Goal: Task Accomplishment & Management: Manage account settings

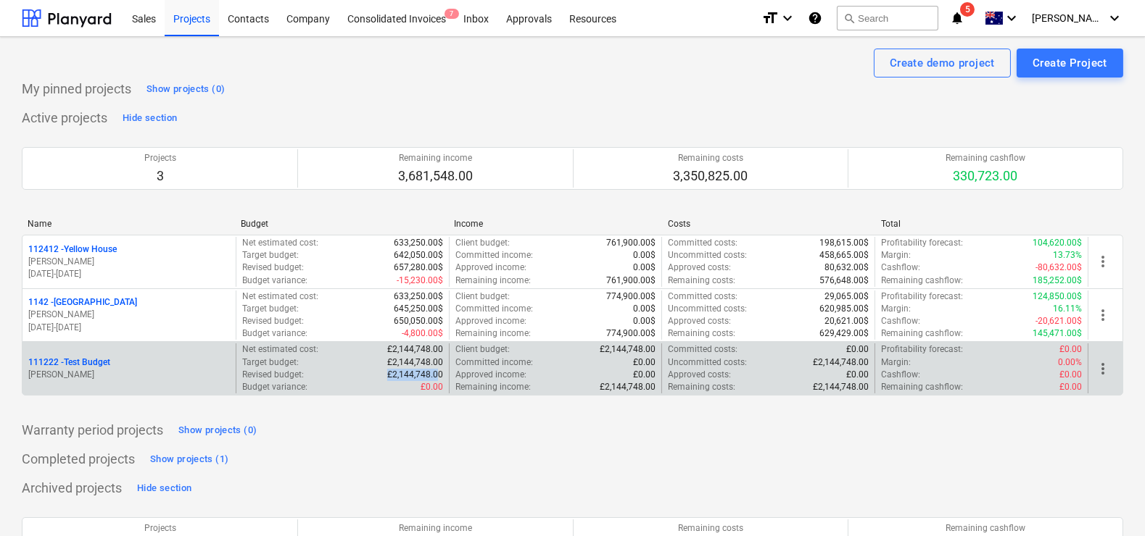
drag, startPoint x: 386, startPoint y: 373, endPoint x: 439, endPoint y: 376, distance: 53.7
click at [439, 376] on div "Revised budget : £2,144,748.00" at bounding box center [342, 375] width 201 height 12
click at [439, 376] on p "£2,144,748.00" at bounding box center [415, 375] width 56 height 12
drag, startPoint x: 667, startPoint y: 358, endPoint x: 858, endPoint y: 367, distance: 191.6
click at [858, 367] on div "Uncommitted costs : £2,144,748.00" at bounding box center [768, 363] width 201 height 12
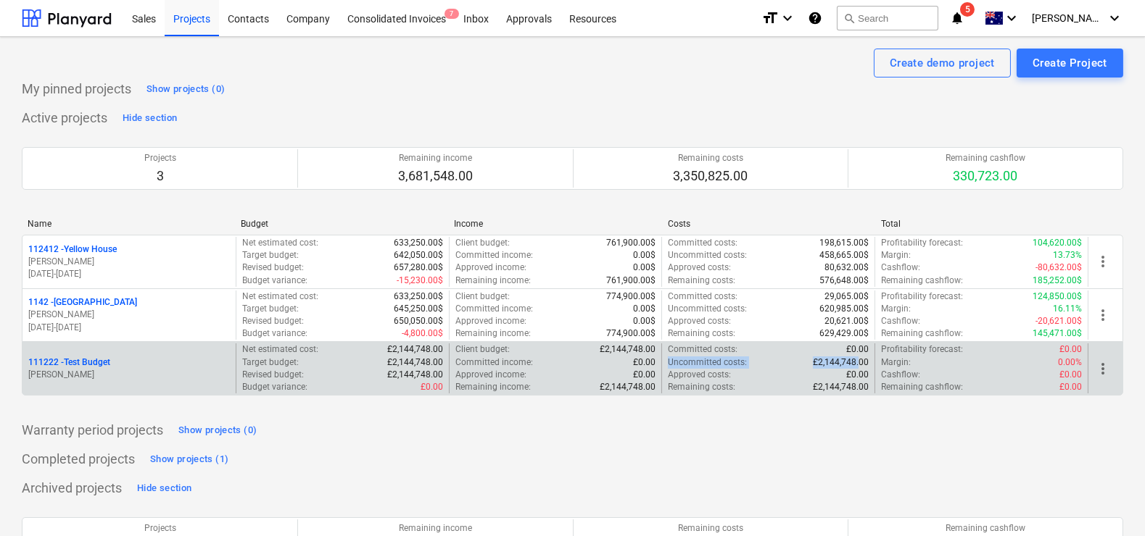
click at [858, 367] on p "£2,144,748.00" at bounding box center [841, 363] width 56 height 12
drag, startPoint x: 800, startPoint y: 358, endPoint x: 870, endPoint y: 360, distance: 69.6
click at [870, 360] on div "Committed costs : £0.00 Uncommitted costs : £2,144,748.00 Approved costs : £0.0…" at bounding box center [767, 369] width 213 height 50
drag, startPoint x: 302, startPoint y: 372, endPoint x: 433, endPoint y: 375, distance: 130.5
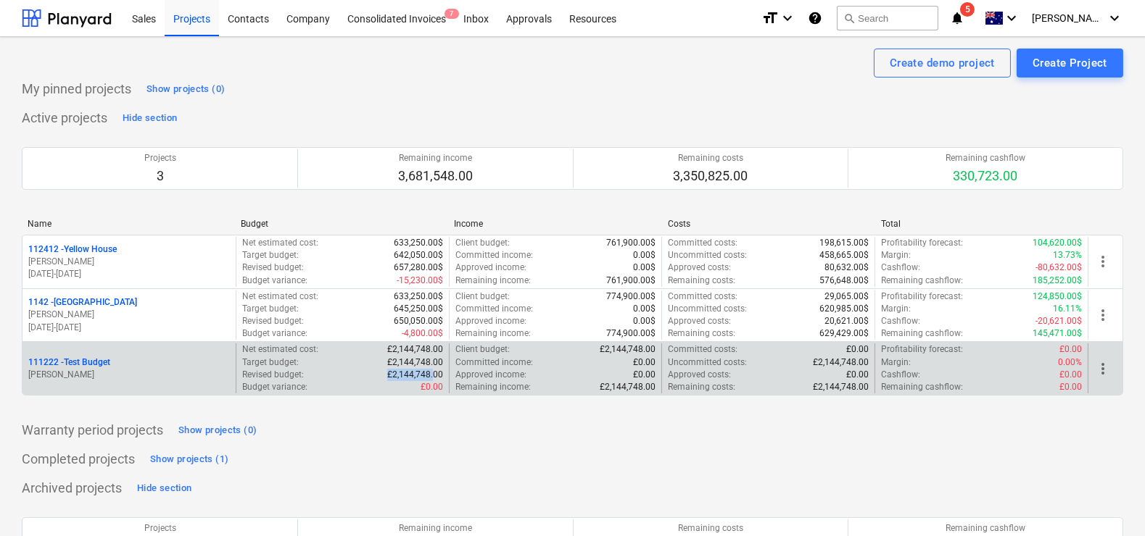
click at [433, 375] on div "Revised budget : £2,144,748.00" at bounding box center [342, 375] width 201 height 12
click at [433, 375] on p "£2,144,748.00" at bounding box center [415, 375] width 56 height 12
drag, startPoint x: 669, startPoint y: 346, endPoint x: 752, endPoint y: 350, distance: 83.5
click at [752, 350] on div "Committed costs : £0.00" at bounding box center [768, 350] width 201 height 12
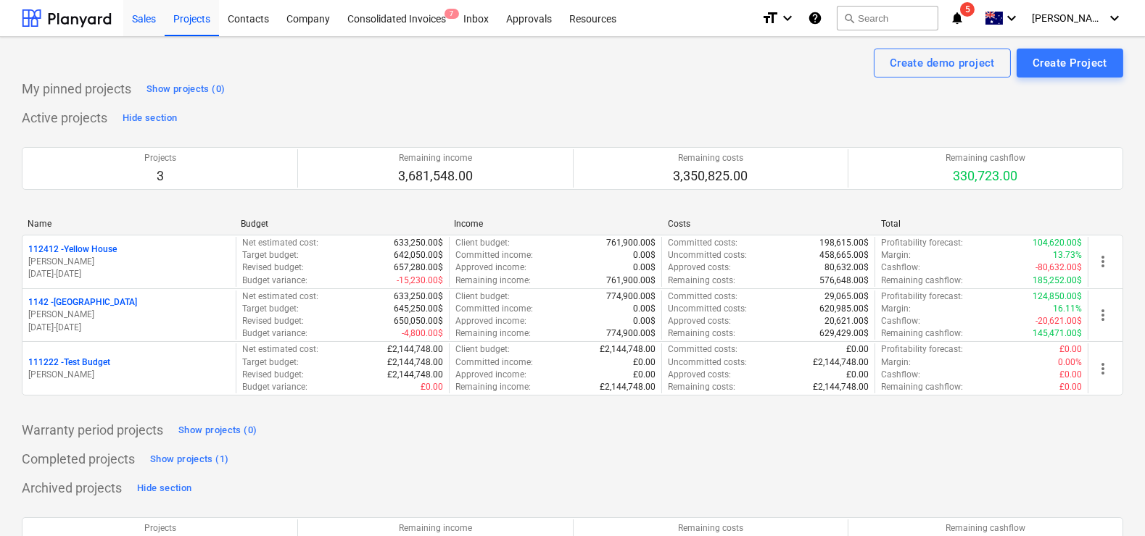
click at [151, 25] on div "Sales" at bounding box center [143, 17] width 41 height 37
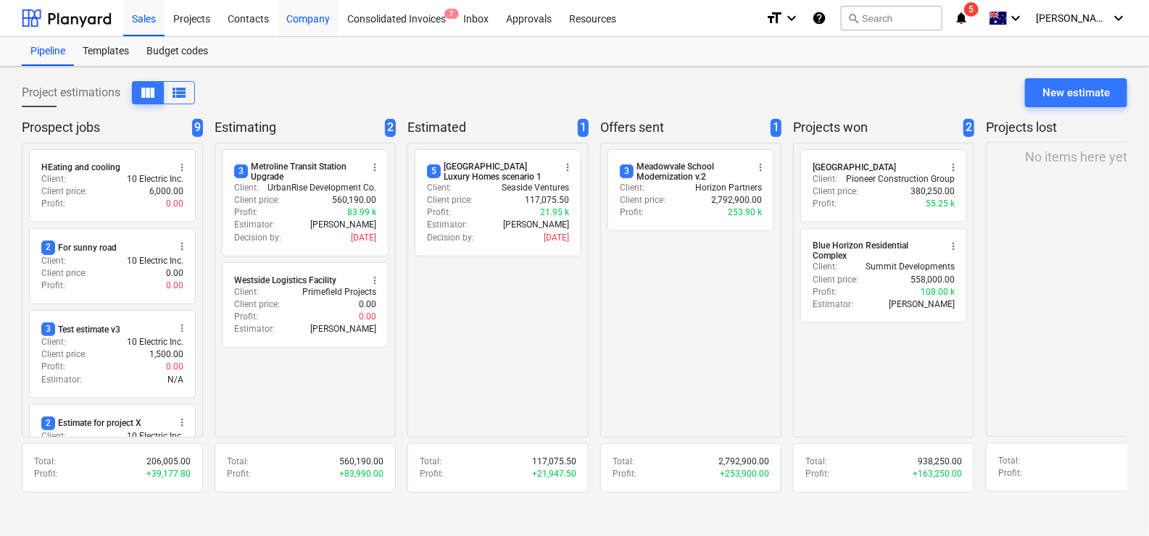
click at [293, 14] on div "Company" at bounding box center [308, 17] width 61 height 37
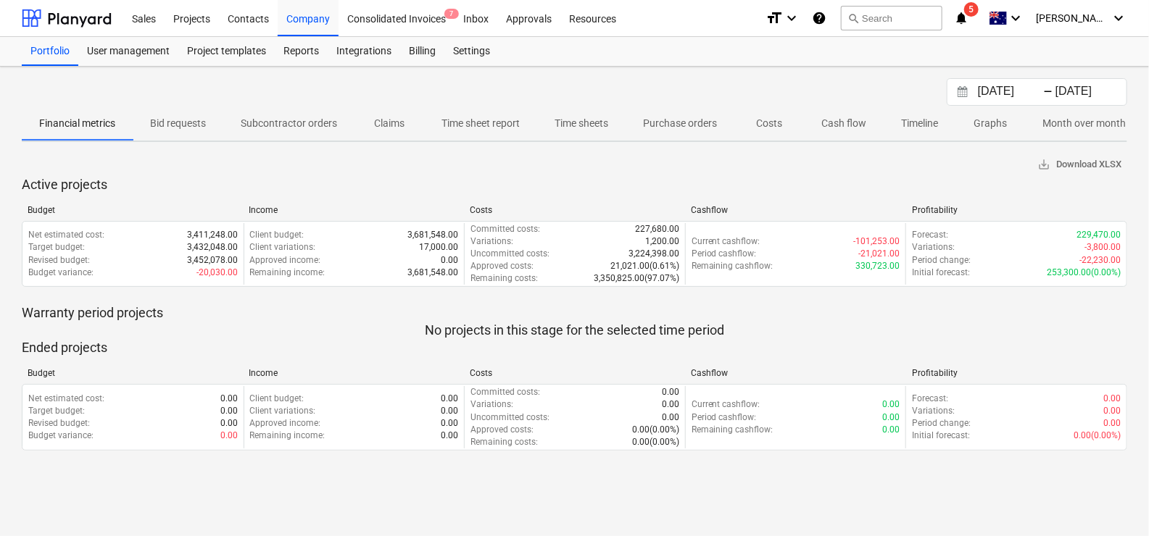
click at [918, 128] on p "Timeline" at bounding box center [919, 123] width 37 height 15
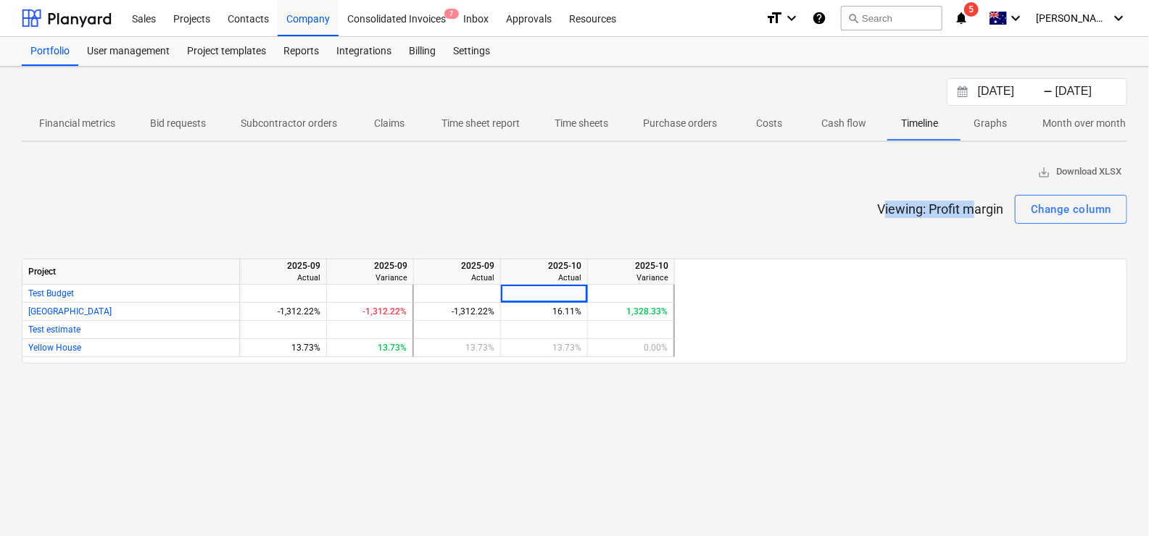
drag, startPoint x: 884, startPoint y: 209, endPoint x: 971, endPoint y: 209, distance: 87.0
click at [971, 209] on p "Viewing: Profit margin" at bounding box center [940, 209] width 126 height 17
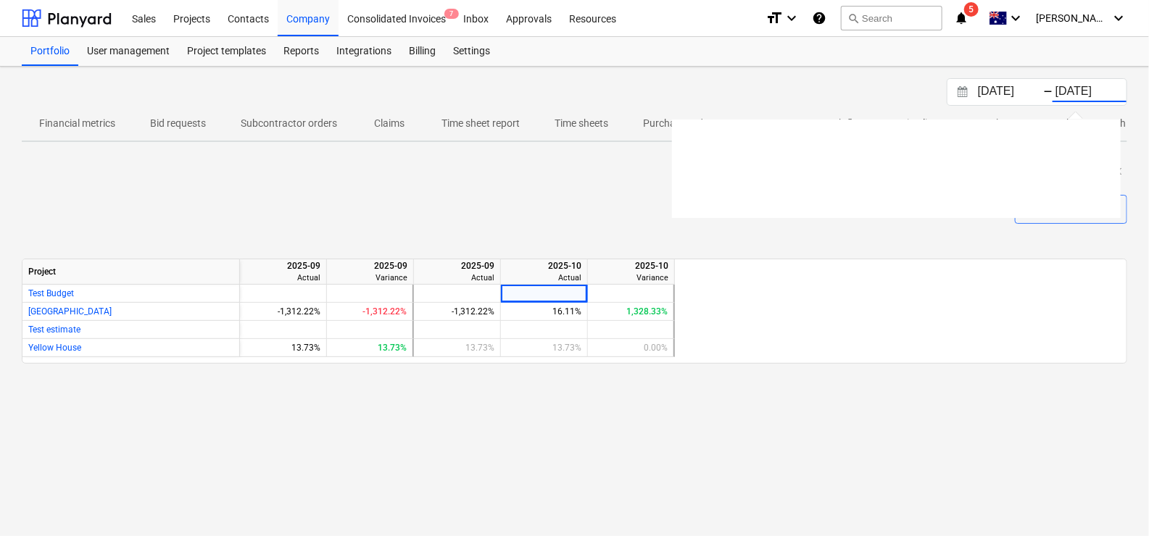
click at [1074, 86] on input "[DATE]" at bounding box center [1090, 92] width 74 height 20
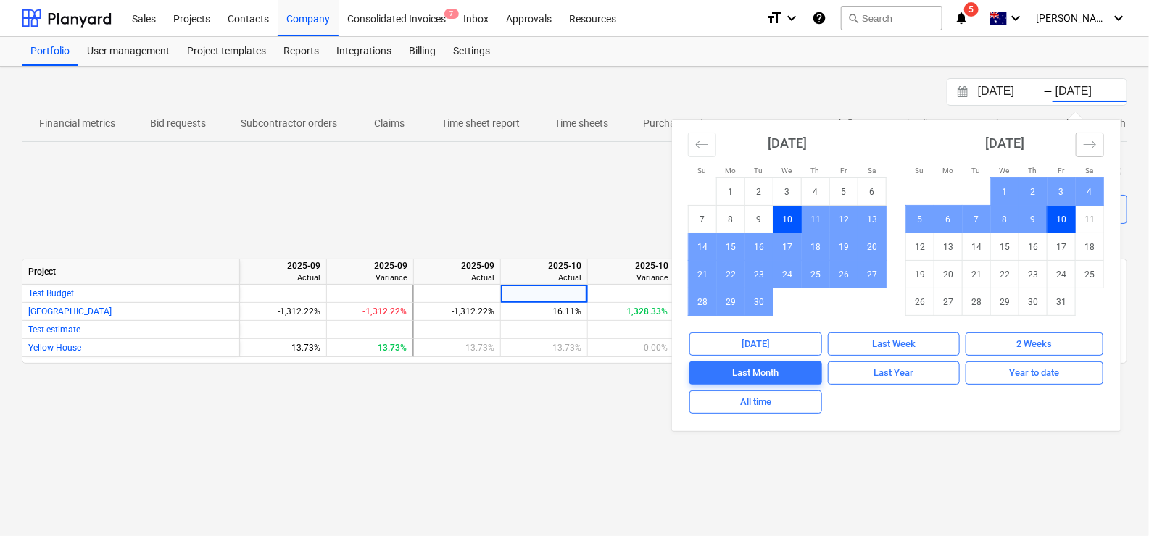
click at [1091, 146] on icon "Move forward to switch to the next month." at bounding box center [1090, 145] width 14 height 14
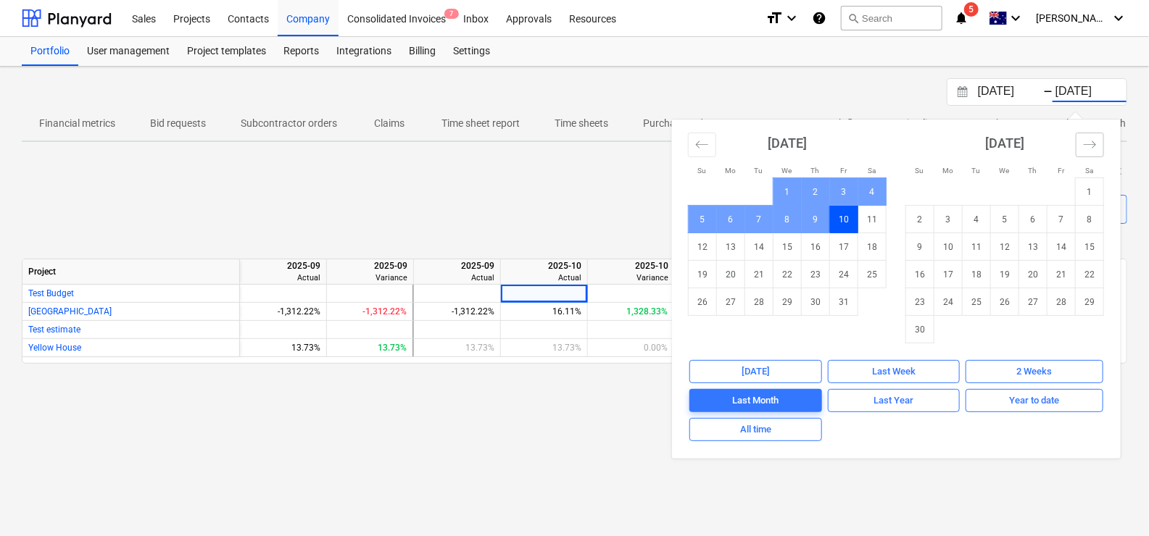
click at [1091, 146] on icon "Move forward to switch to the next month." at bounding box center [1090, 145] width 14 height 14
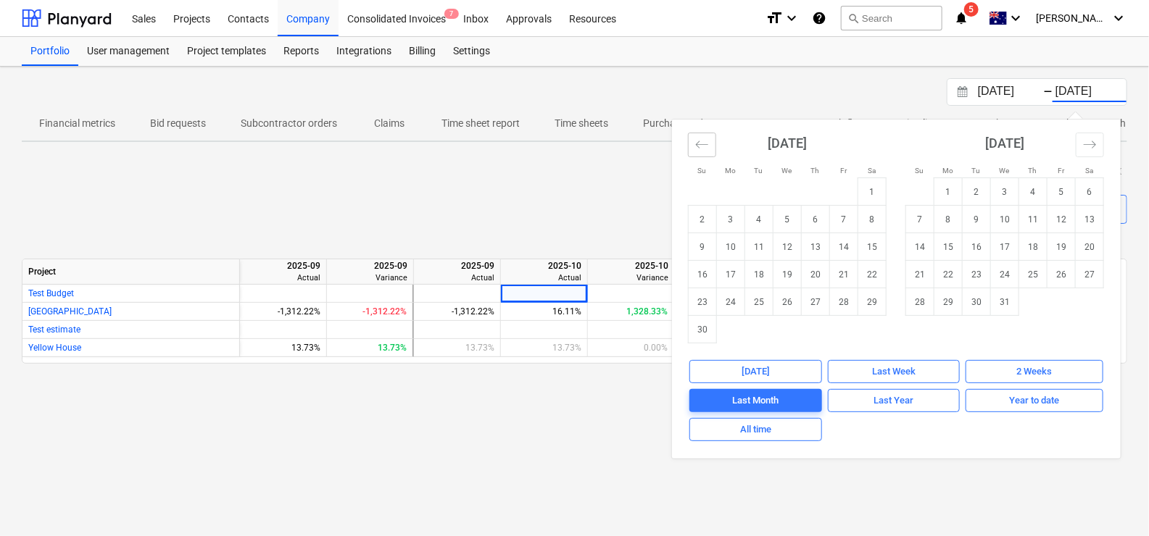
click at [692, 150] on button "Move backward to switch to the previous month." at bounding box center [702, 145] width 28 height 25
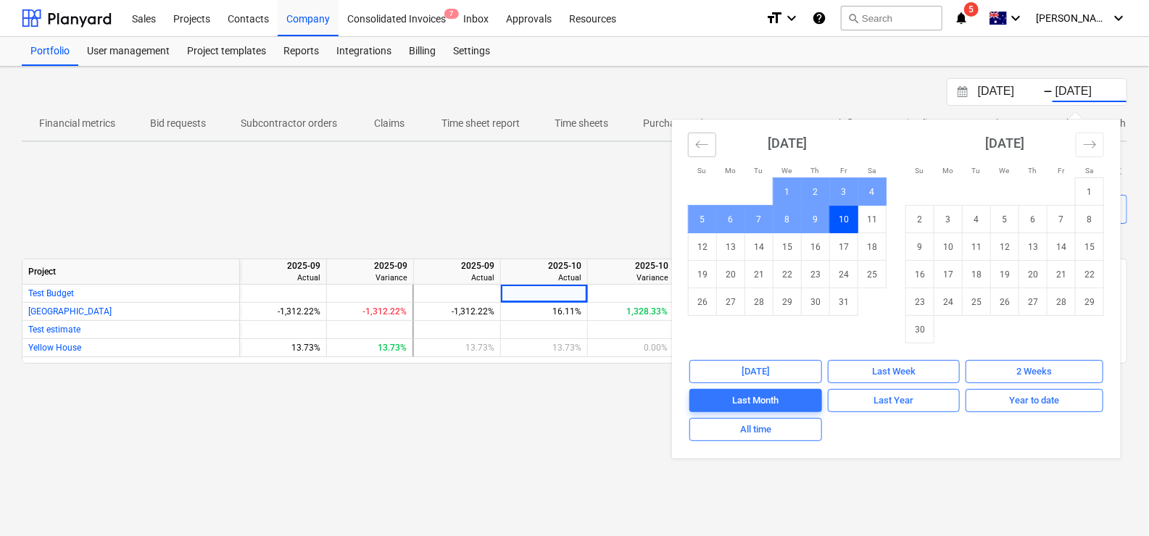
click at [692, 150] on button "Move backward to switch to the previous month." at bounding box center [702, 145] width 28 height 25
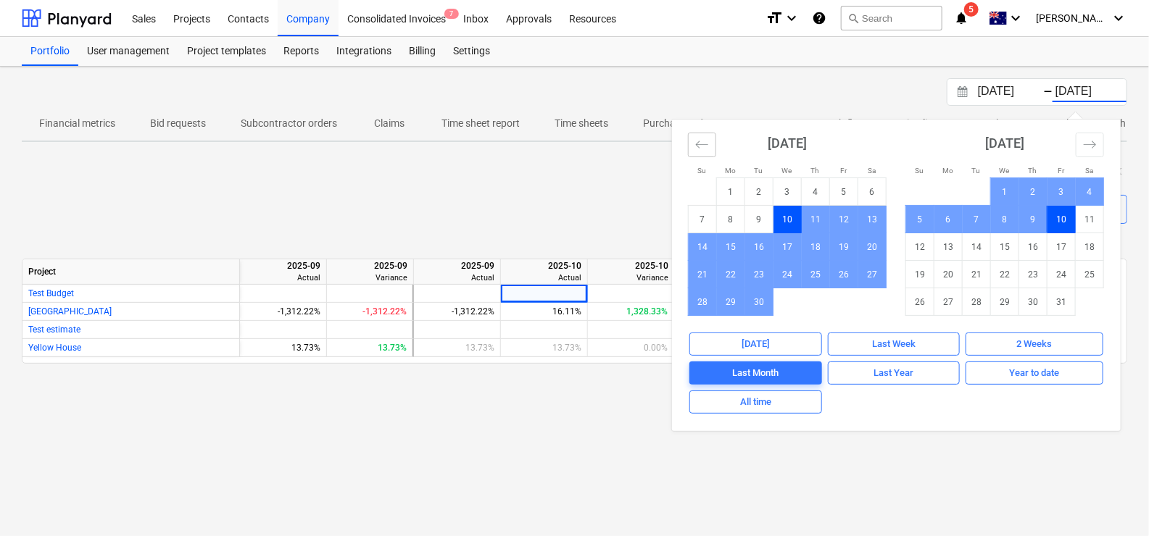
click at [692, 150] on button "Move backward to switch to the previous month." at bounding box center [702, 145] width 28 height 25
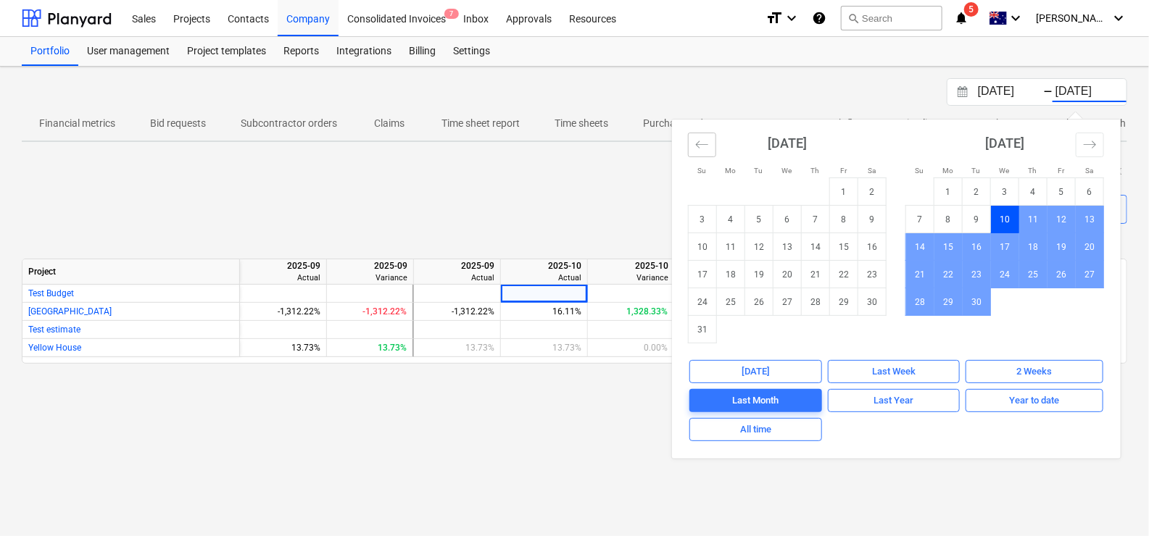
click at [692, 150] on button "Move backward to switch to the previous month." at bounding box center [702, 145] width 28 height 25
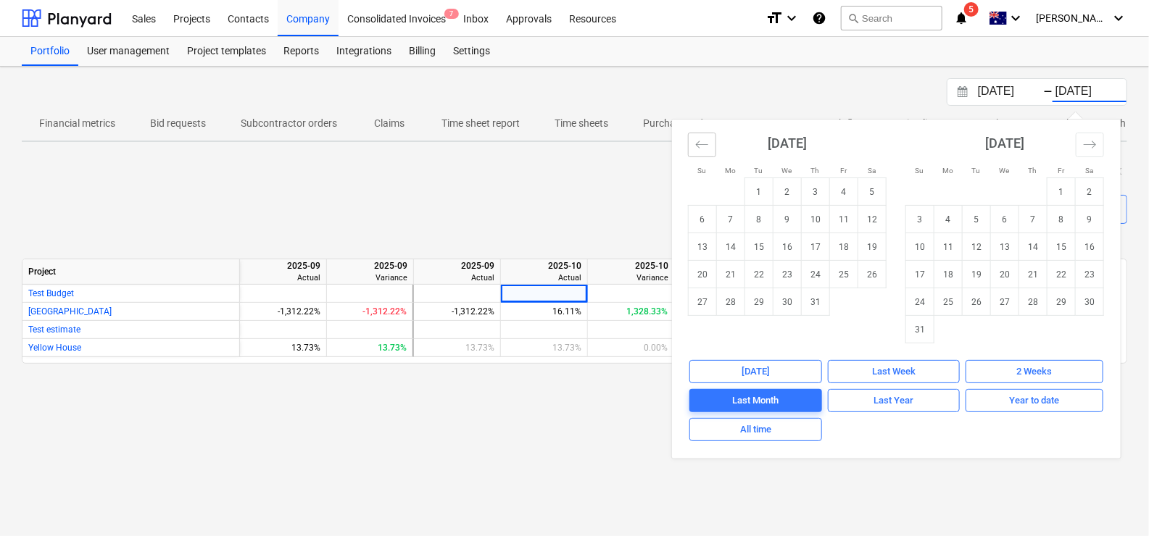
click at [692, 150] on button "Move backward to switch to the previous month." at bounding box center [702, 145] width 28 height 25
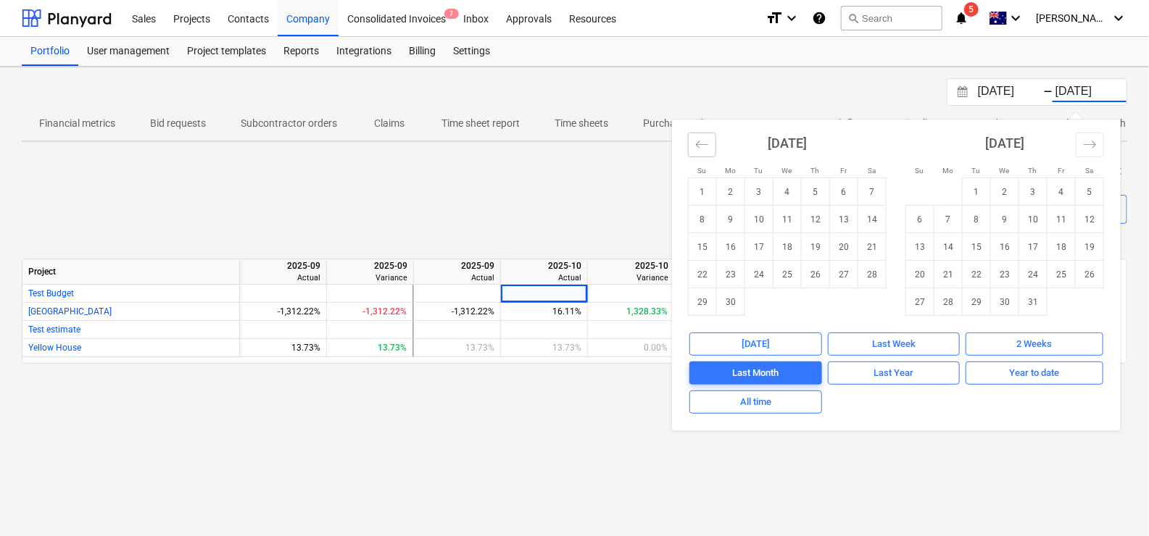
click at [692, 150] on button "Move backward to switch to the previous month." at bounding box center [702, 145] width 28 height 25
click at [813, 186] on td "1" at bounding box center [816, 192] width 28 height 28
type input "[DATE]"
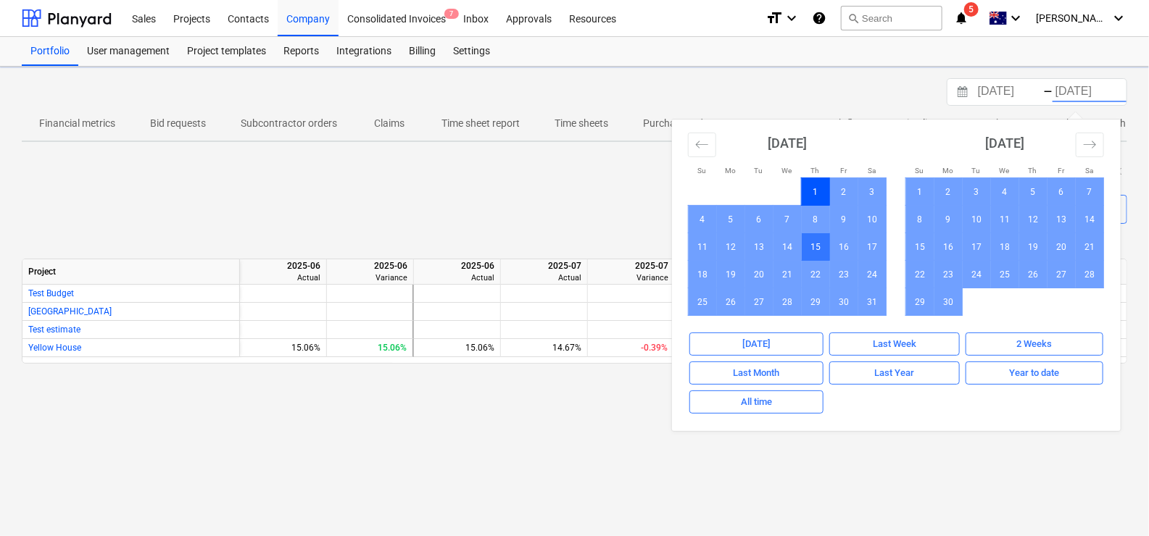
scroll to position [0, 331]
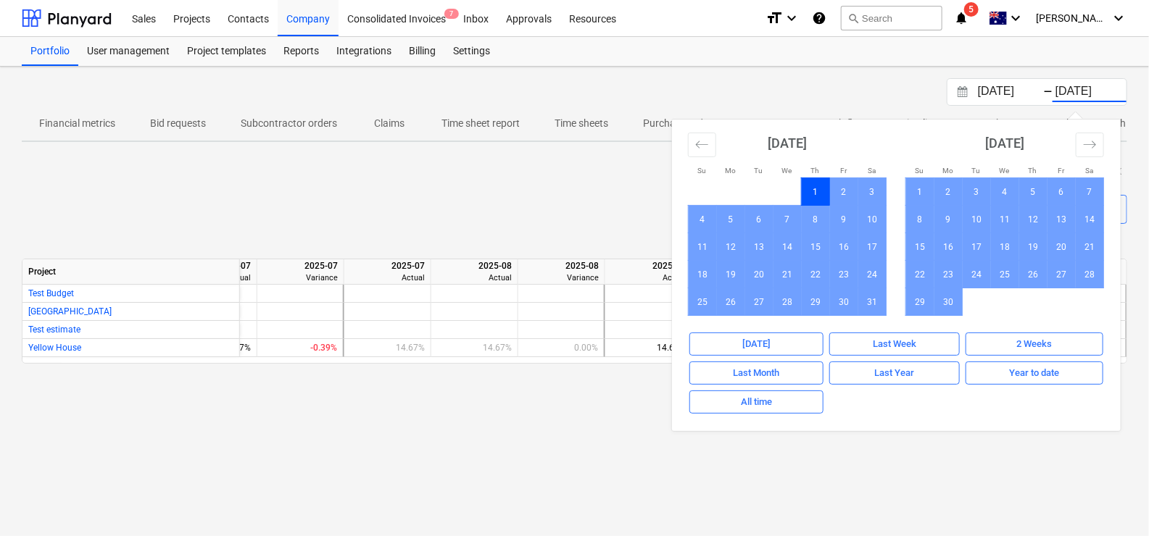
click at [460, 172] on div "save_alt Download XLSX" at bounding box center [574, 172] width 1105 height 22
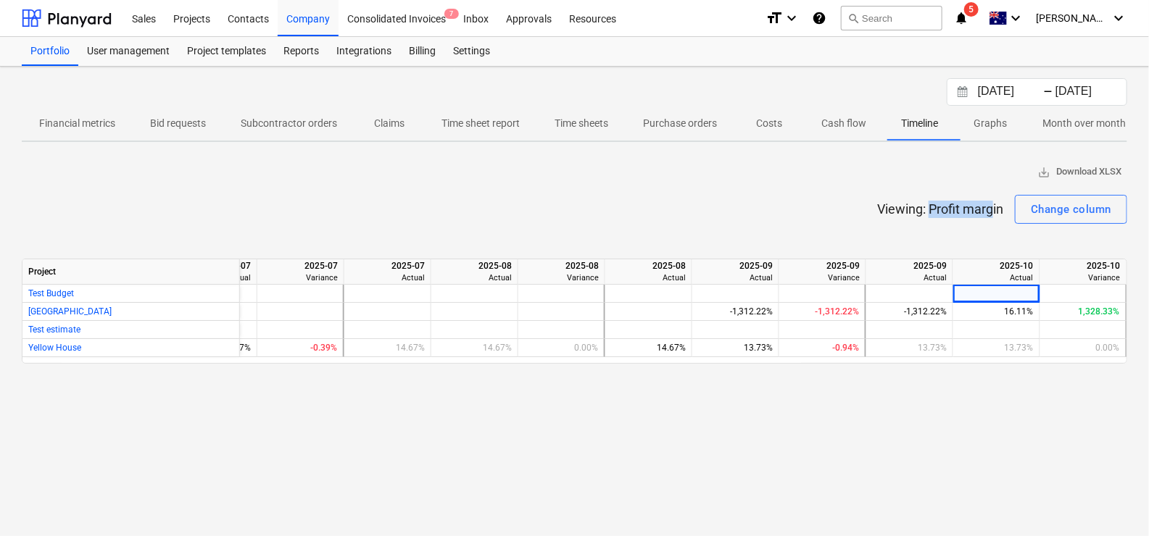
drag, startPoint x: 928, startPoint y: 207, endPoint x: 992, endPoint y: 207, distance: 63.8
click at [992, 207] on p "Viewing: Profit margin" at bounding box center [940, 209] width 126 height 17
click at [1046, 207] on div "Change column" at bounding box center [1071, 209] width 80 height 19
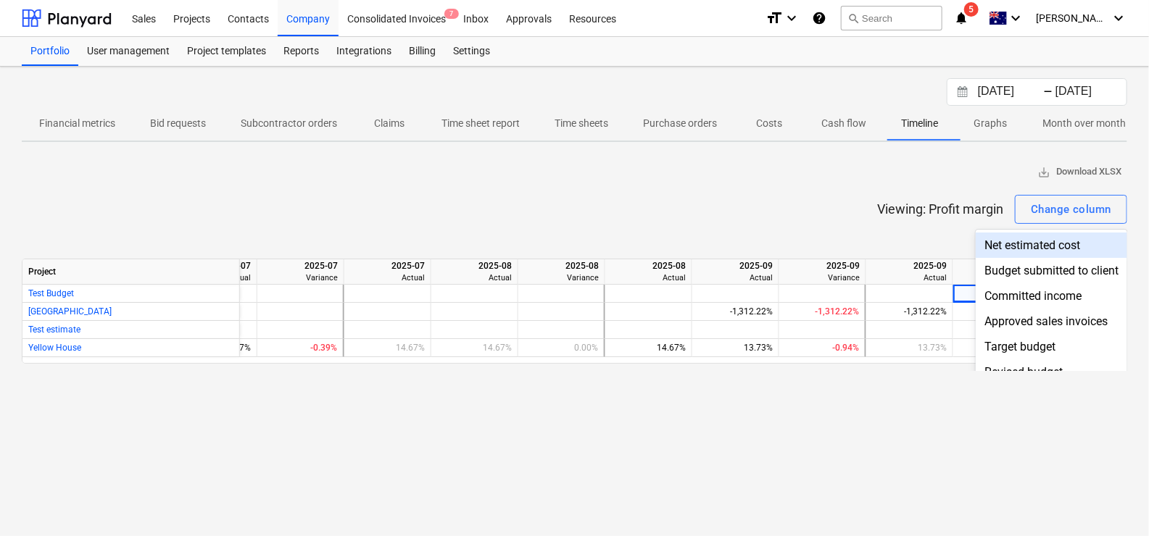
click at [939, 201] on div at bounding box center [574, 268] width 1149 height 536
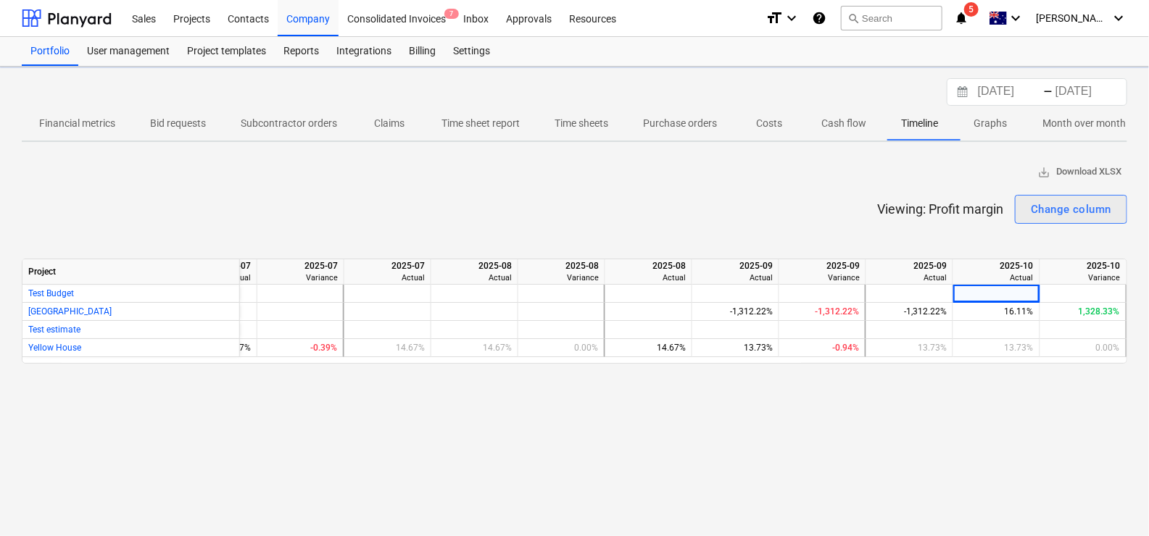
click at [1069, 204] on div "Change column" at bounding box center [1071, 209] width 80 height 19
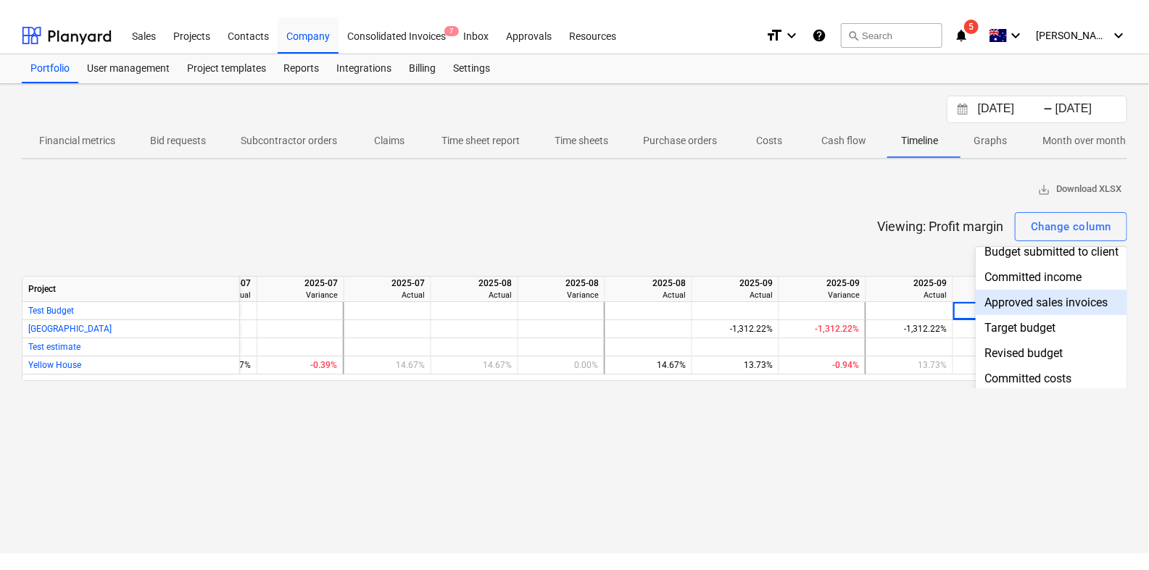
scroll to position [0, 0]
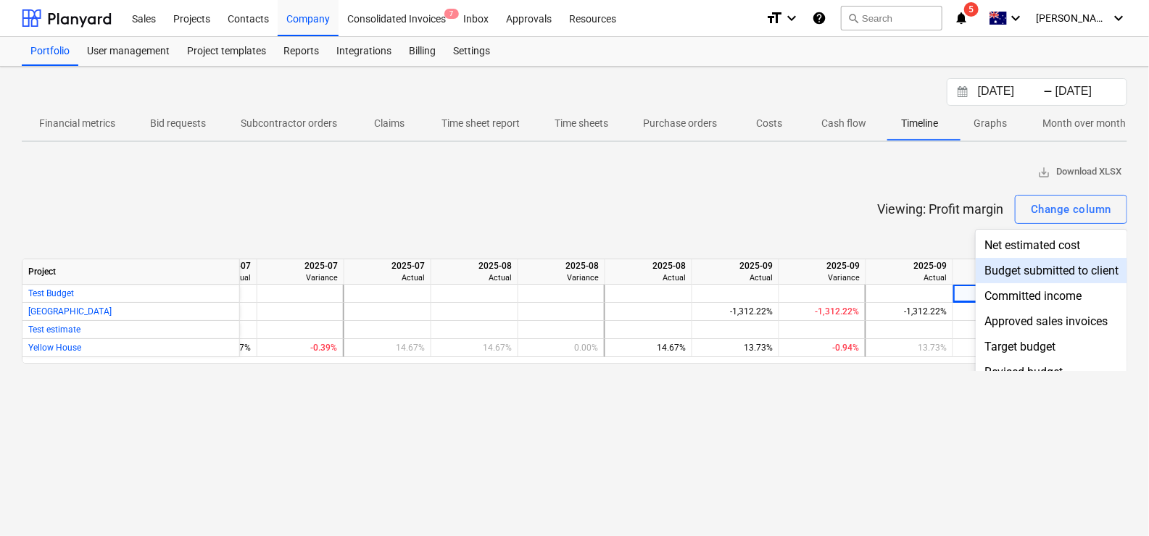
click at [871, 223] on div at bounding box center [574, 268] width 1149 height 536
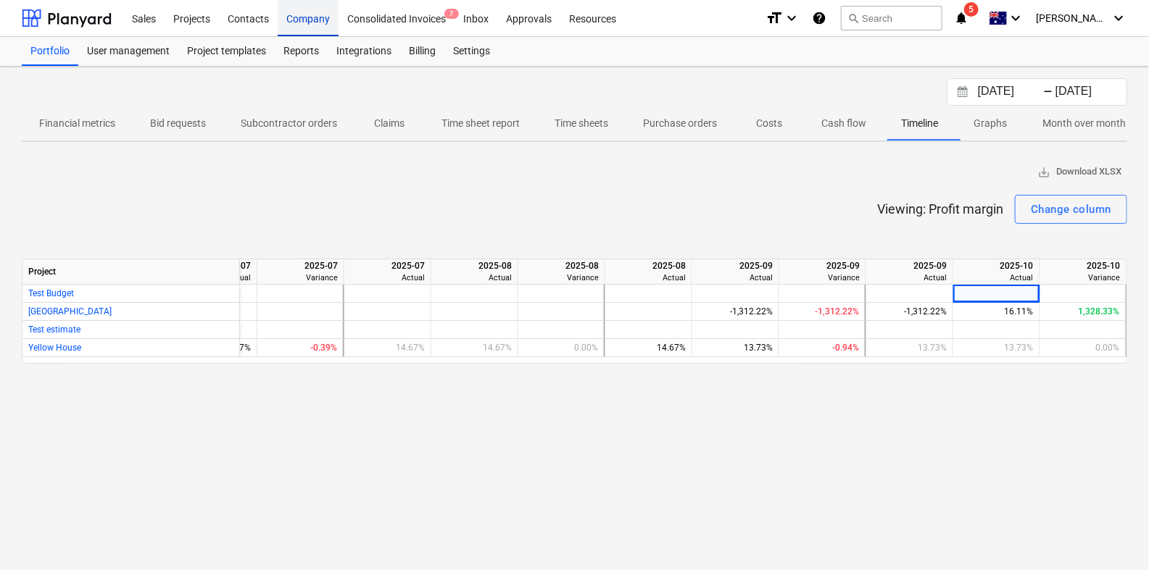
click at [316, 18] on div "Company" at bounding box center [308, 17] width 61 height 37
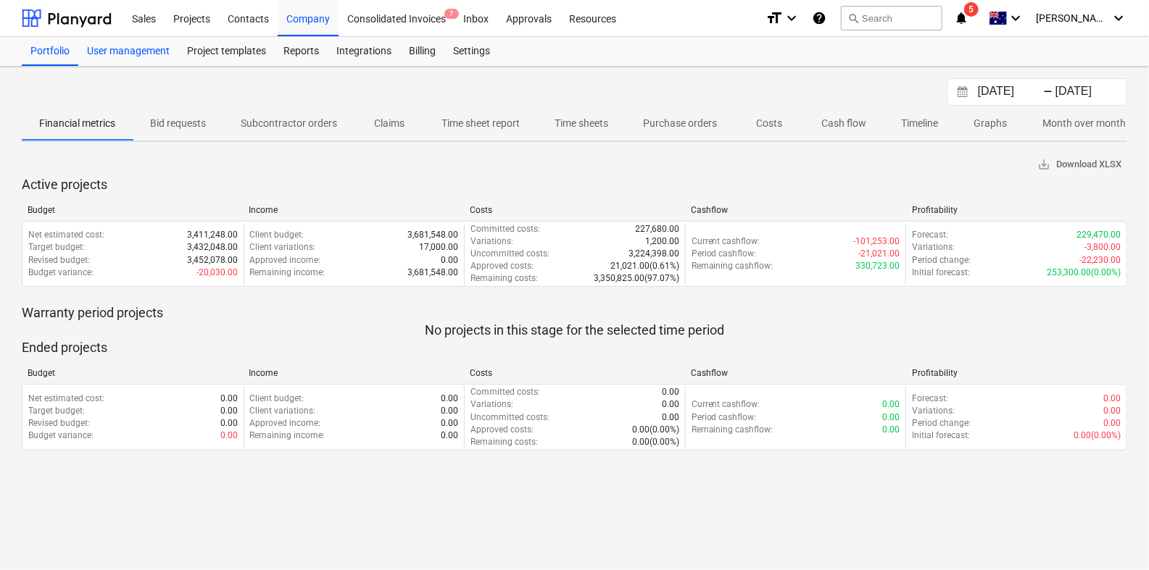
click at [152, 46] on div "User management" at bounding box center [128, 51] width 100 height 29
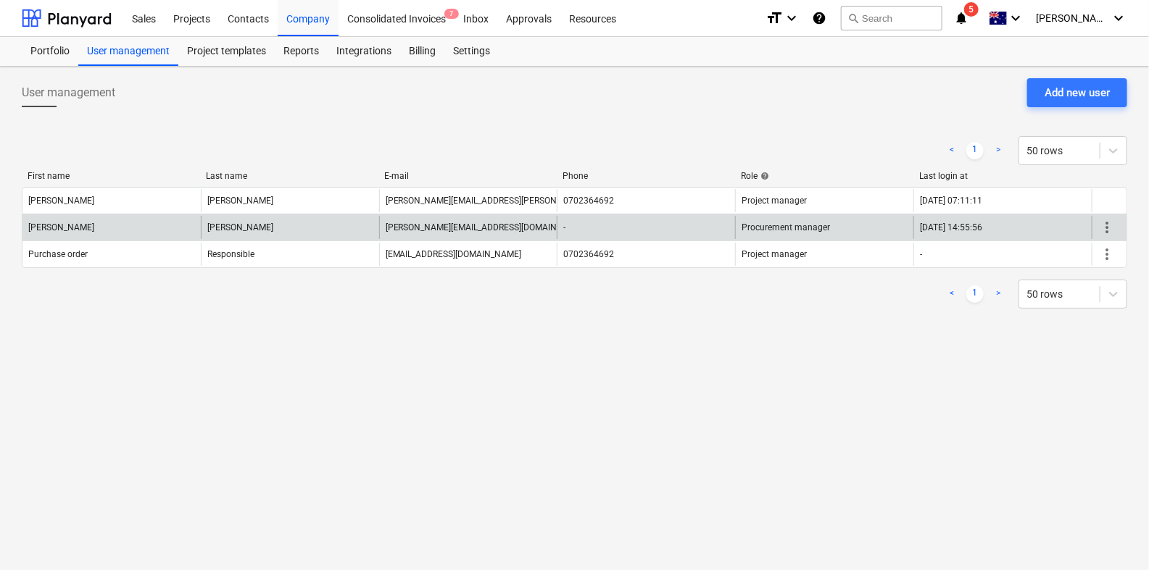
click at [1102, 227] on span "more_vert" at bounding box center [1106, 227] width 17 height 17
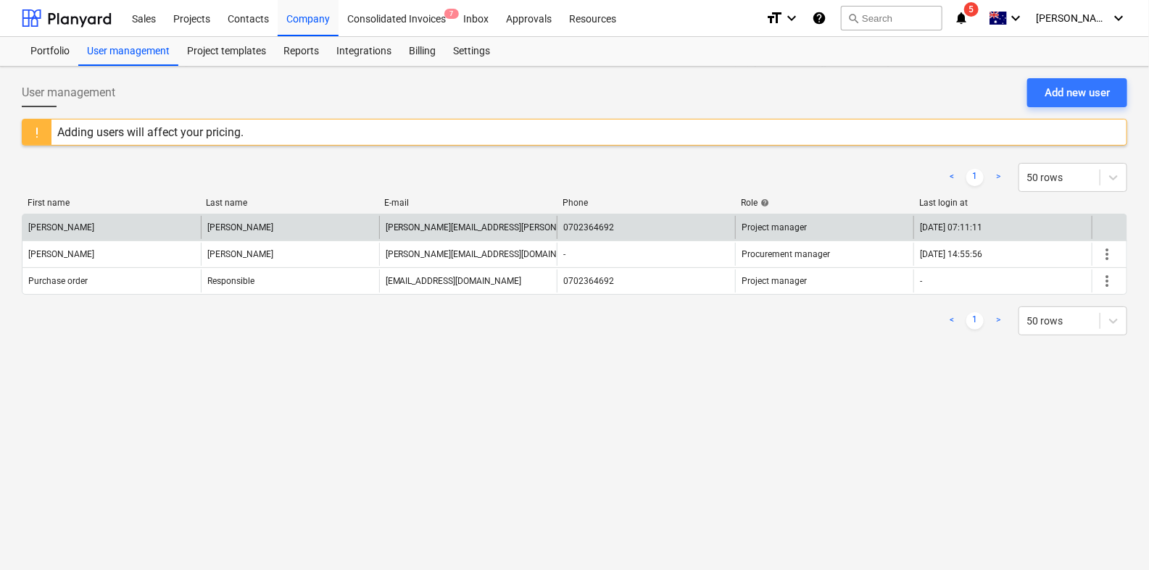
click at [1080, 233] on div "[DATE] 07:11:11" at bounding box center [1002, 227] width 178 height 23
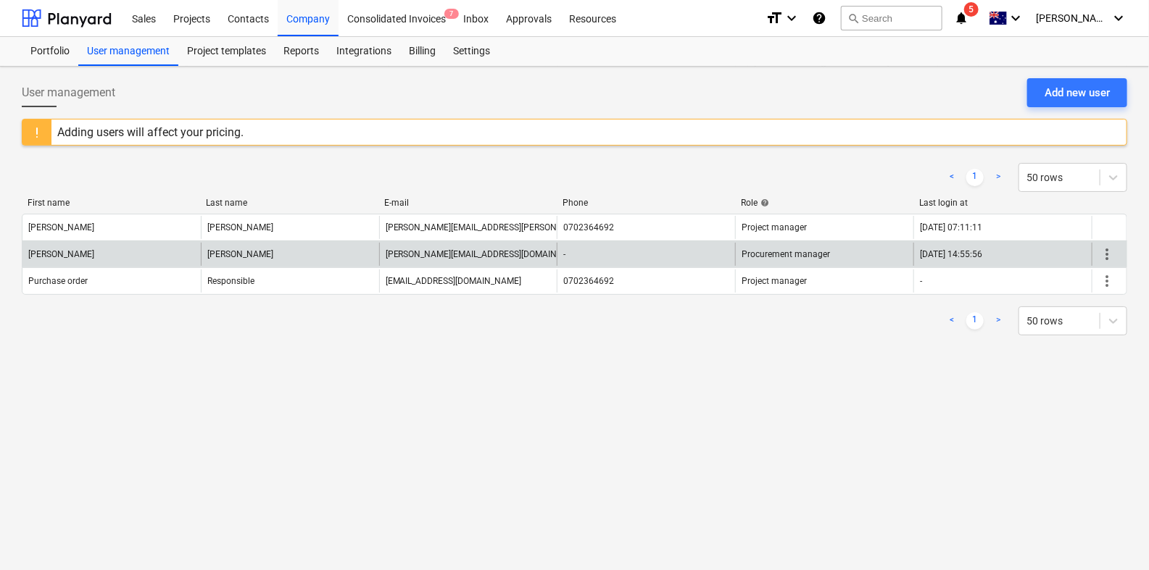
click at [1105, 246] on span "more_vert" at bounding box center [1106, 254] width 17 height 17
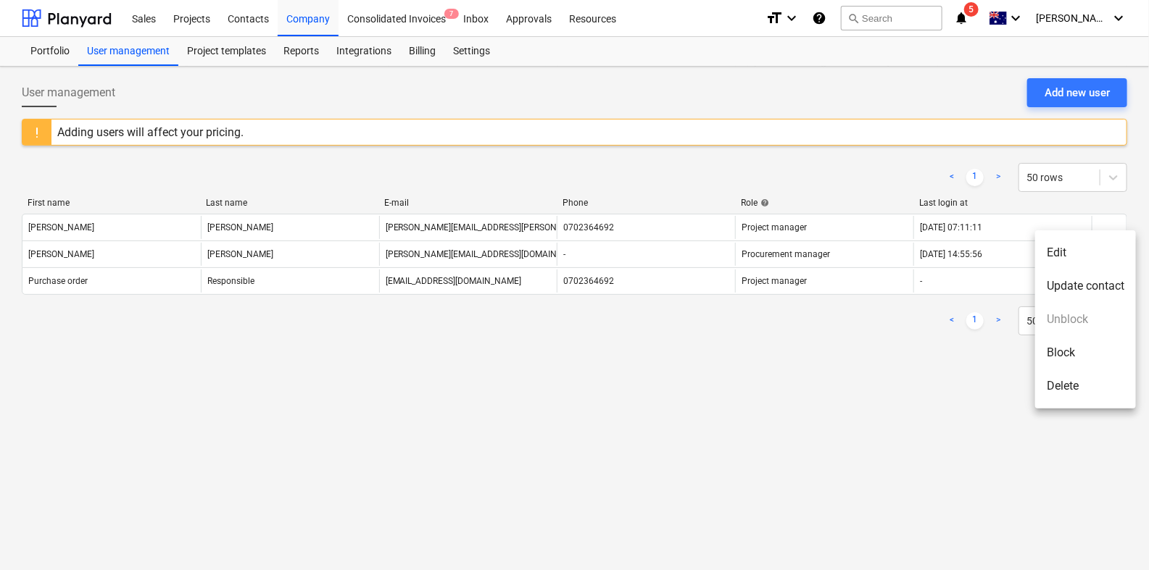
click at [1093, 258] on li "Edit" at bounding box center [1085, 252] width 101 height 33
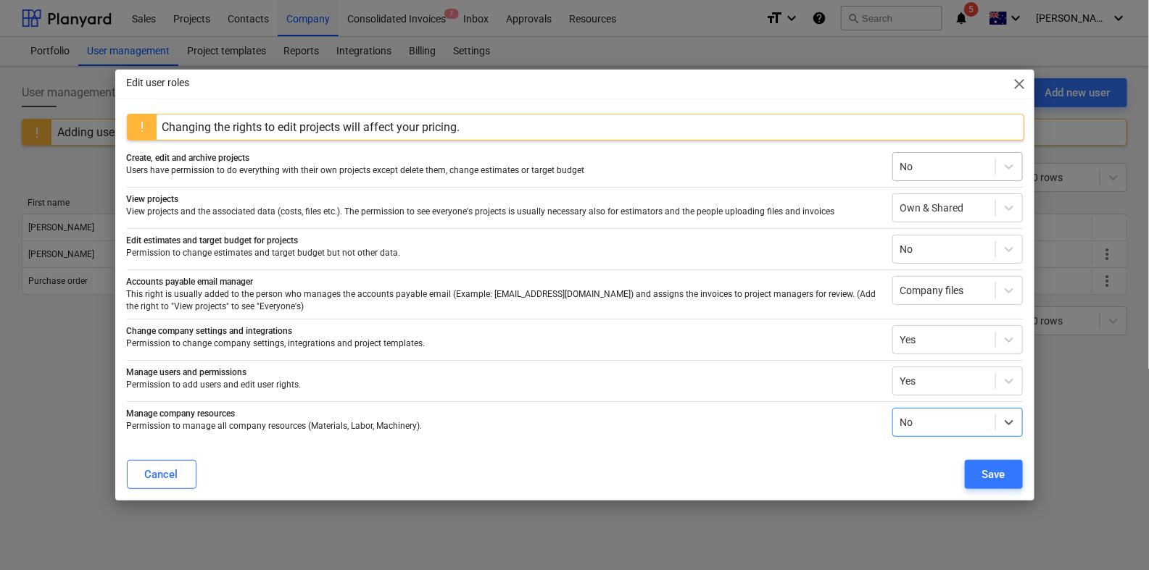
click at [926, 179] on div "No" at bounding box center [957, 166] width 130 height 29
click at [94, 313] on div "Edit user roles close Changing the rights to edit projects will affect your pri…" at bounding box center [574, 285] width 1149 height 570
